Goal: Transaction & Acquisition: Book appointment/travel/reservation

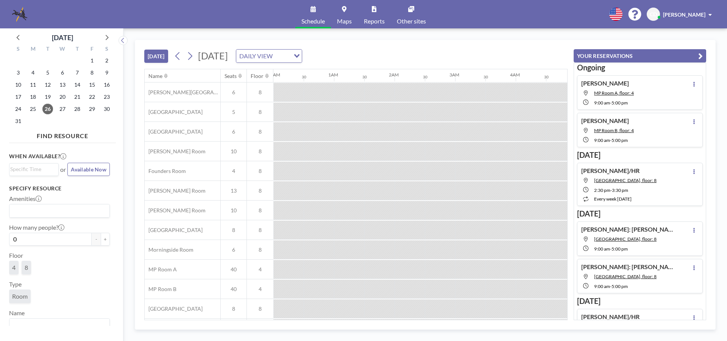
scroll to position [0, 636]
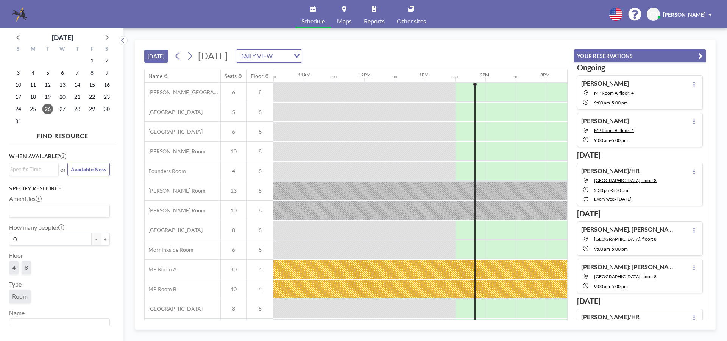
click at [81, 56] on div "31" at bounding box center [77, 60] width 15 height 12
click at [104, 40] on icon at bounding box center [106, 37] width 10 height 10
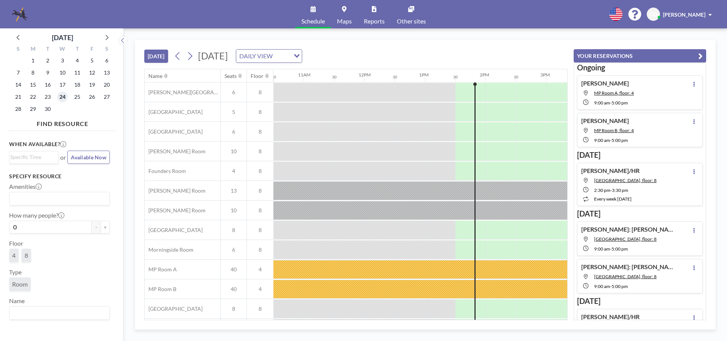
click at [65, 92] on span "24" at bounding box center [62, 97] width 11 height 11
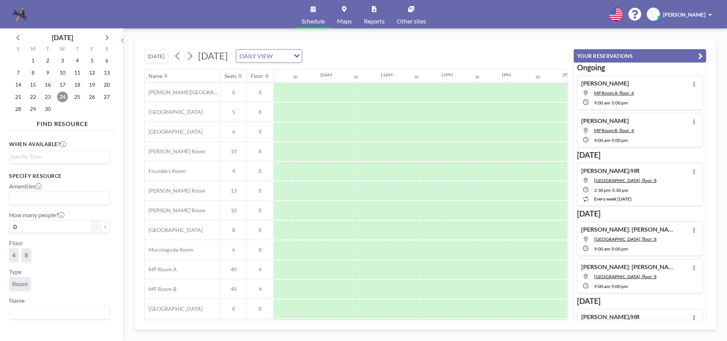
scroll to position [0, 493]
click at [289, 209] on div at bounding box center [279, 210] width 30 height 19
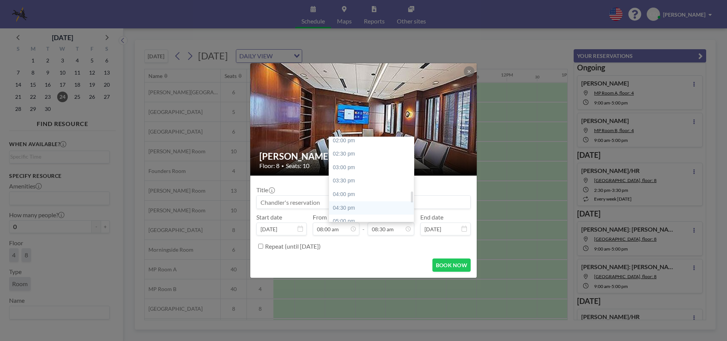
scroll to position [418, 0]
click at [364, 197] on div "05:30 pm" at bounding box center [373, 197] width 89 height 14
type input "05:30 pm"
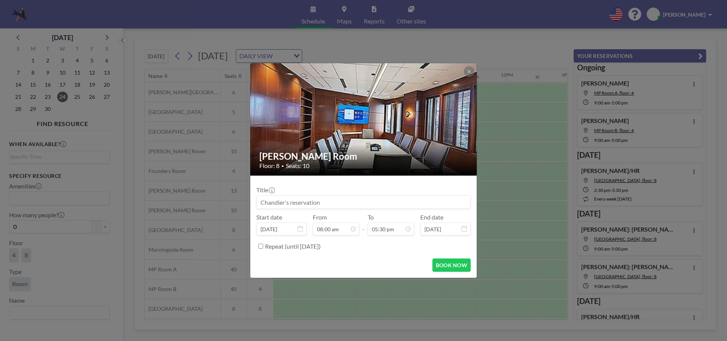
click at [364, 197] on input at bounding box center [363, 202] width 213 height 13
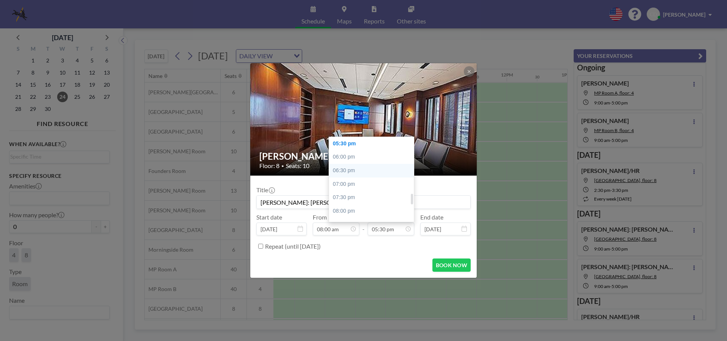
scroll to position [434, 0]
click at [369, 170] on div "05:00 pm" at bounding box center [373, 168] width 89 height 14
type input "[PERSON_NAME]: [PERSON_NAME] vs Heritage Station"
type input "05:00 pm"
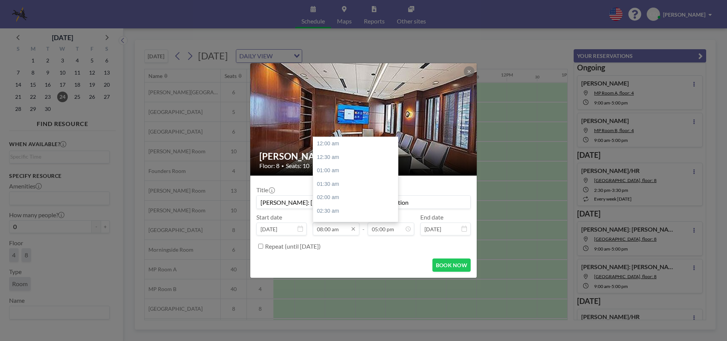
scroll to position [216, 0]
click at [341, 168] on div "09:00 am" at bounding box center [357, 171] width 89 height 14
type input "09:00 am"
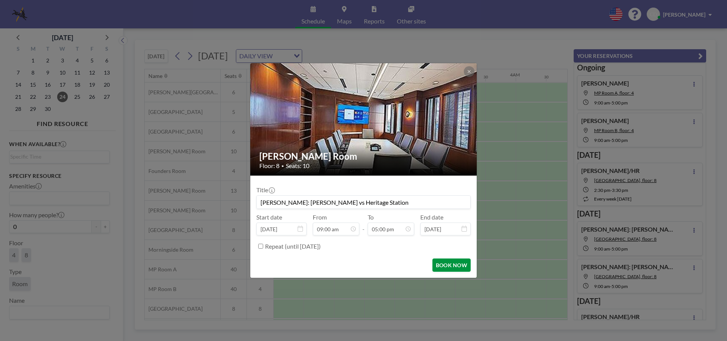
scroll to position [0, 515]
click at [441, 262] on button "BOOK NOW" at bounding box center [451, 264] width 38 height 13
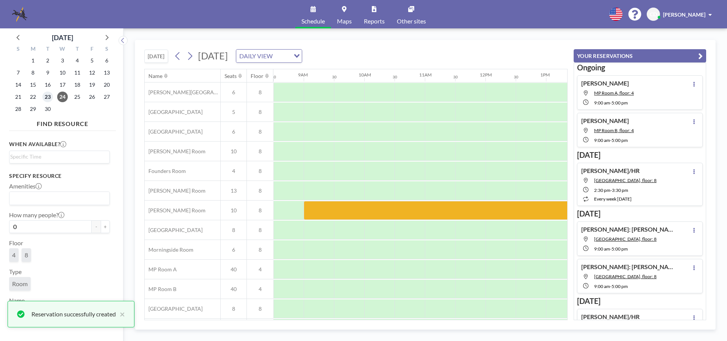
click at [48, 95] on span "23" at bounding box center [47, 97] width 11 height 11
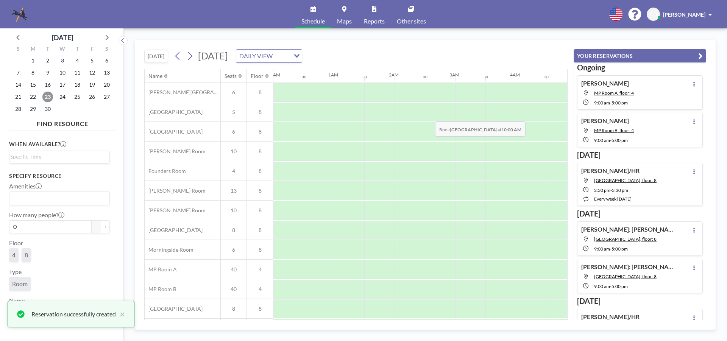
scroll to position [0, 454]
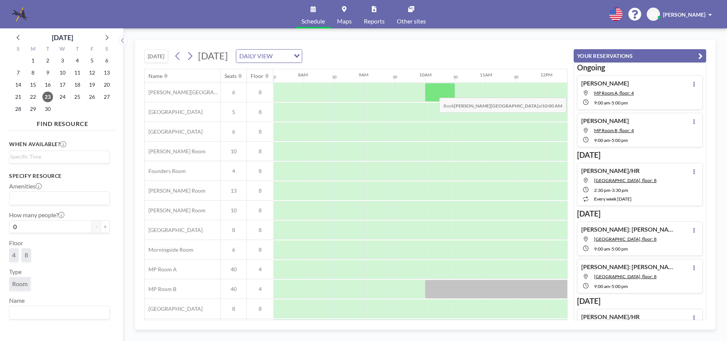
click at [433, 92] on div at bounding box center [440, 92] width 30 height 19
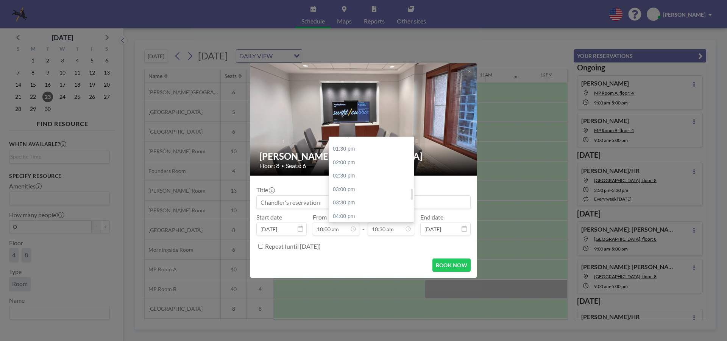
scroll to position [396, 0]
click at [361, 177] on div "04:00 pm" at bounding box center [373, 179] width 89 height 14
type input "04:00 pm"
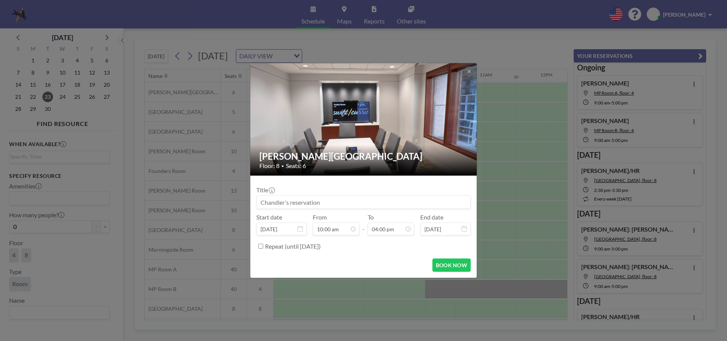
click at [370, 204] on input at bounding box center [363, 202] width 213 height 13
click at [282, 203] on input "[PERSON_NAME]" at bounding box center [363, 202] width 213 height 13
click at [370, 203] on input "[PERSON_NAME] & [PERSON_NAME]: [PERSON_NAME]" at bounding box center [363, 202] width 213 height 13
type input "[PERSON_NAME] & [PERSON_NAME]: [PERSON_NAME] Depo Prep"
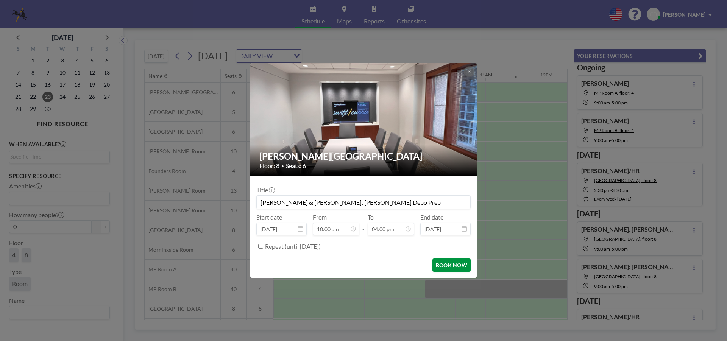
click at [448, 264] on button "BOOK NOW" at bounding box center [451, 264] width 38 height 13
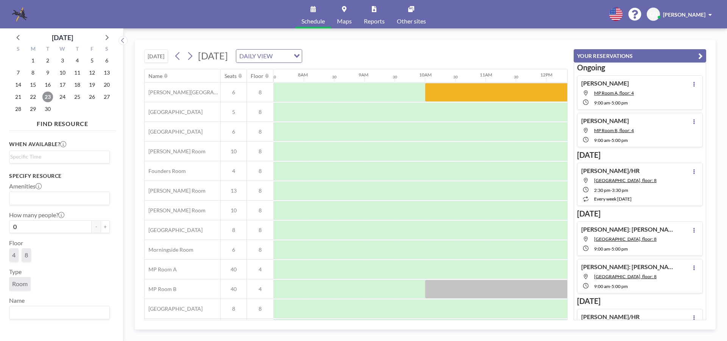
click at [48, 100] on span "23" at bounding box center [47, 97] width 11 height 11
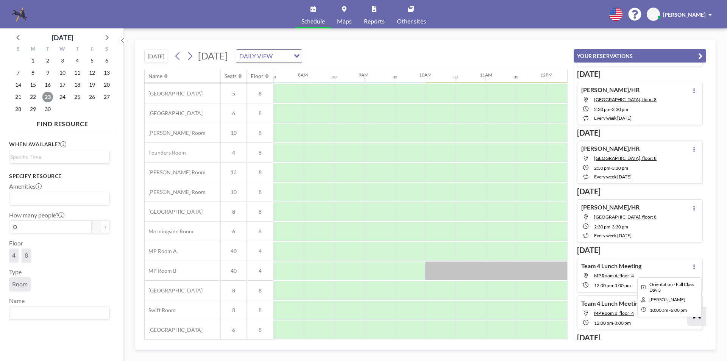
scroll to position [0, 454]
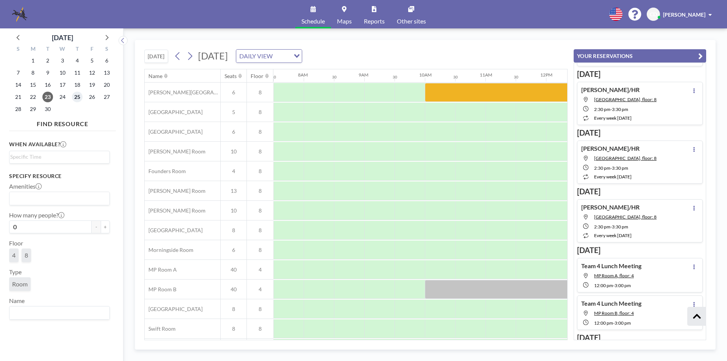
click at [78, 97] on span "25" at bounding box center [77, 97] width 11 height 11
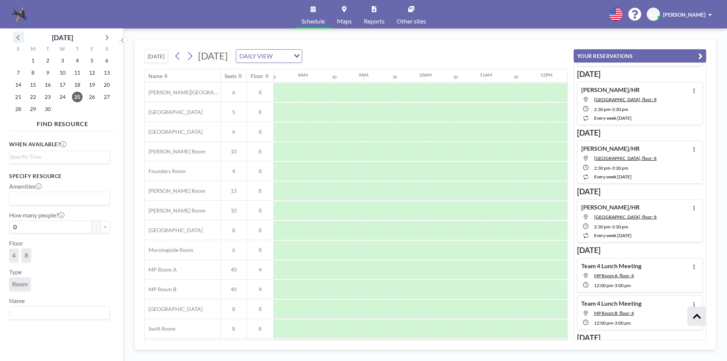
click at [21, 36] on icon at bounding box center [19, 37] width 10 height 10
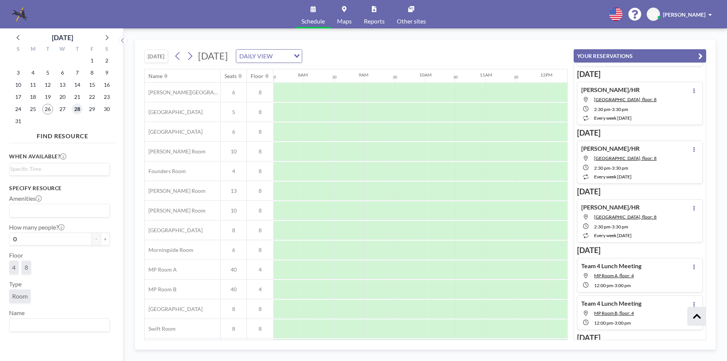
click at [74, 110] on span "28" at bounding box center [77, 109] width 11 height 11
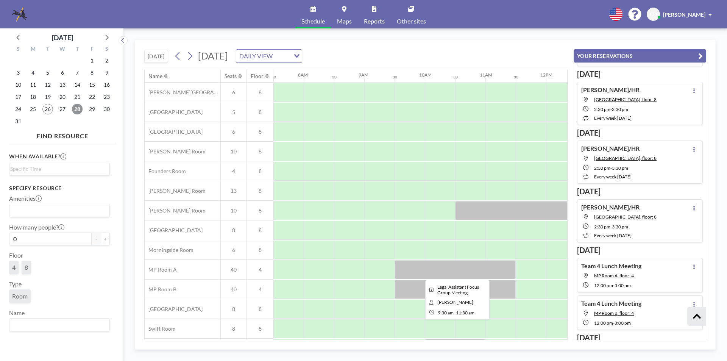
scroll to position [22, 454]
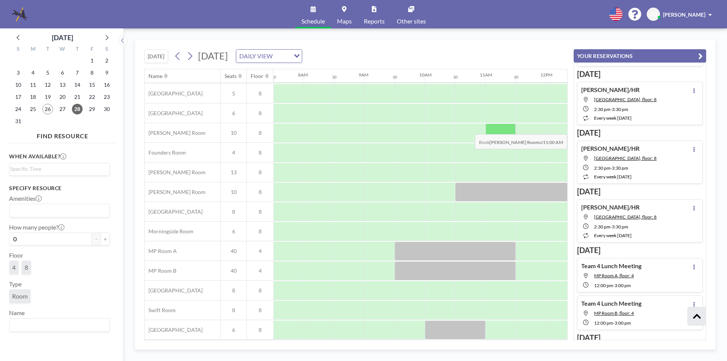
click at [498, 128] on div at bounding box center [500, 132] width 30 height 19
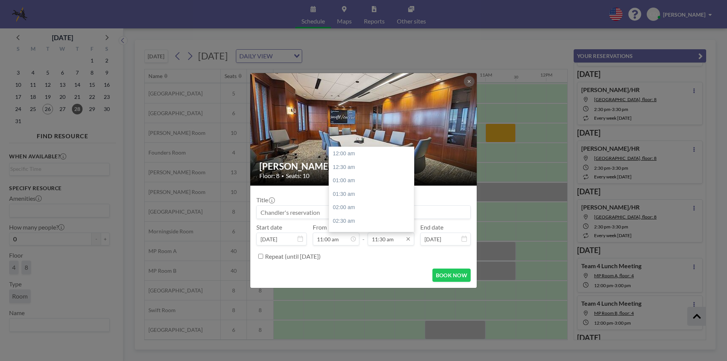
scroll to position [310, 0]
click at [368, 191] on div "01:00 pm" at bounding box center [373, 194] width 89 height 14
type input "01:00 pm"
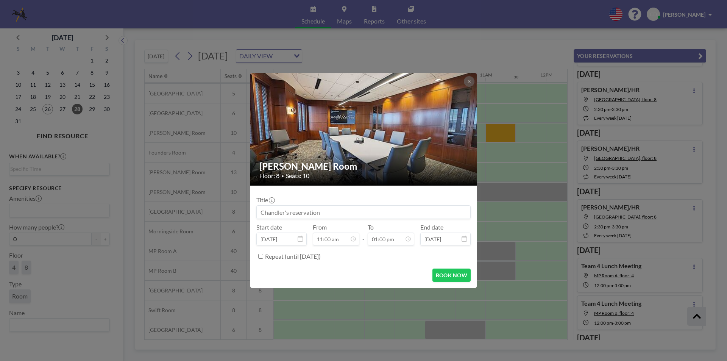
click at [342, 216] on input at bounding box center [363, 211] width 213 height 13
type input "[PERSON_NAME]: [PERSON_NAME]"
click at [461, 278] on button "BOOK NOW" at bounding box center [451, 274] width 38 height 13
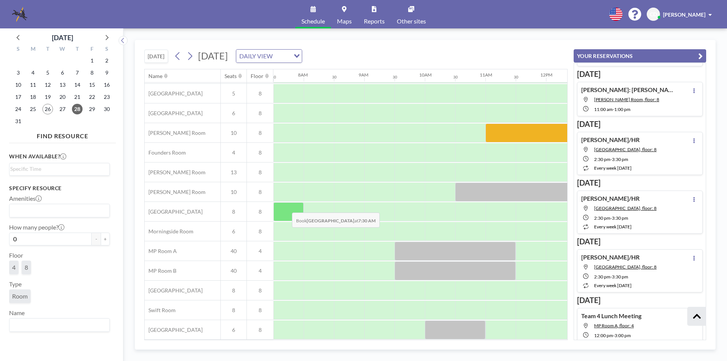
scroll to position [215, 0]
click at [47, 109] on span "26" at bounding box center [47, 109] width 11 height 11
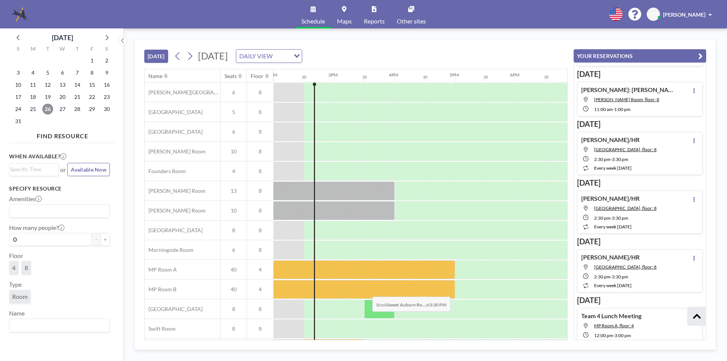
scroll to position [22, 848]
